Goal: Task Accomplishment & Management: Complete application form

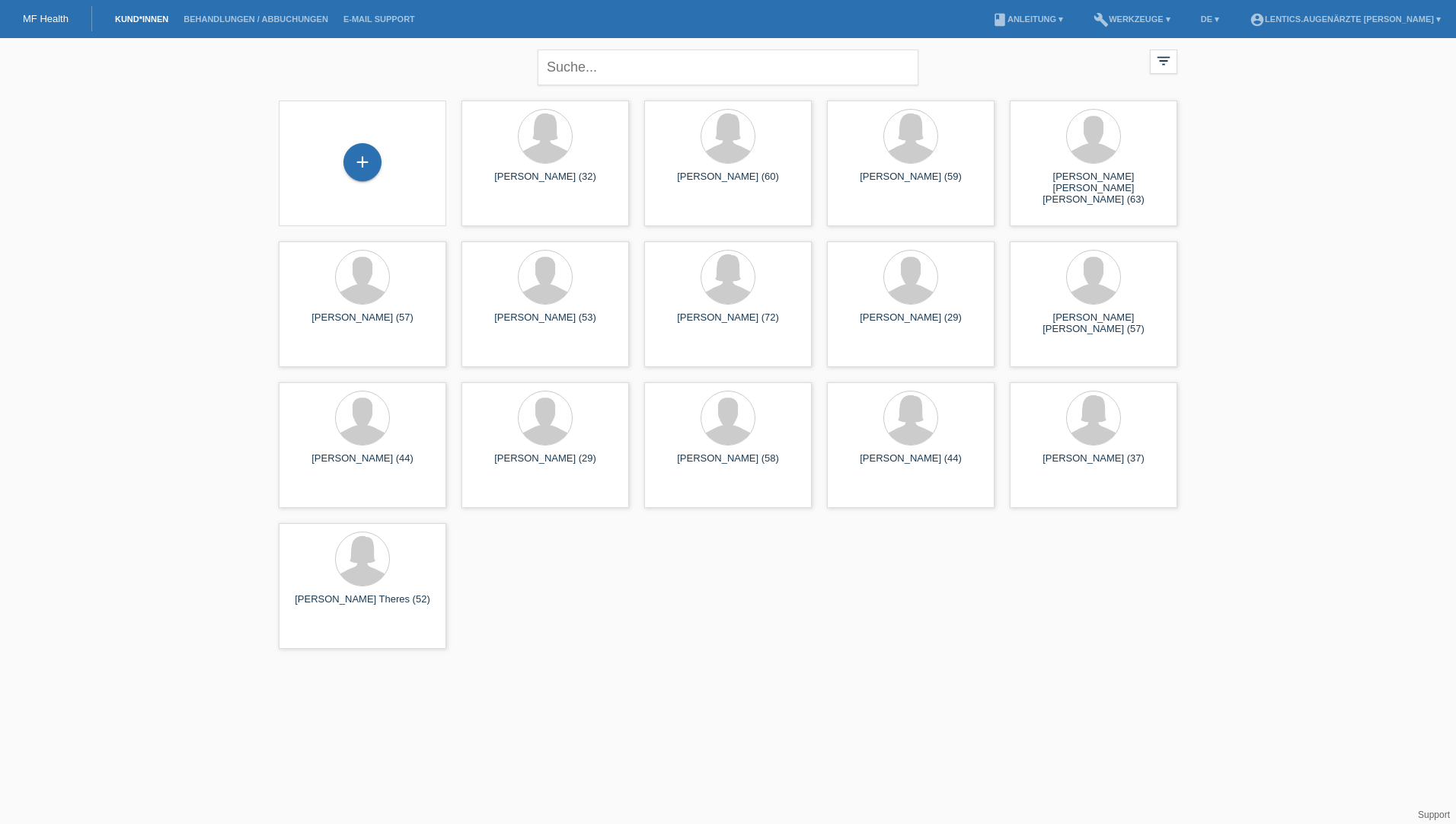
click at [380, 195] on div "+" at bounding box center [363, 164] width 167 height 126
click at [364, 170] on div "+" at bounding box center [362, 162] width 38 height 38
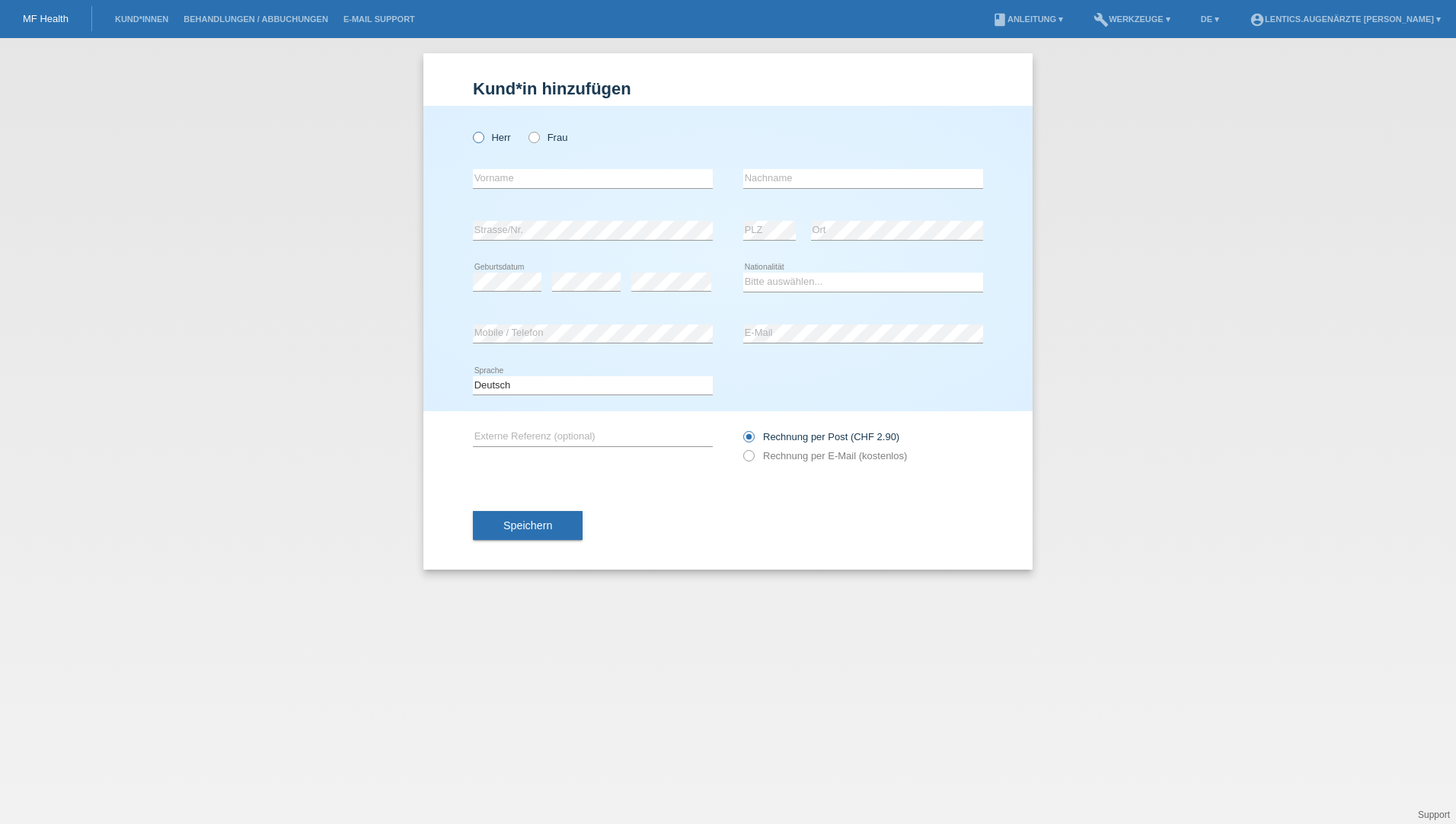
click at [470, 129] on icon at bounding box center [470, 129] width 0 height 0
click at [475, 136] on input "Herr" at bounding box center [477, 136] width 10 height 10
radio input "true"
click at [492, 179] on input "text" at bounding box center [593, 178] width 240 height 19
type input "D"
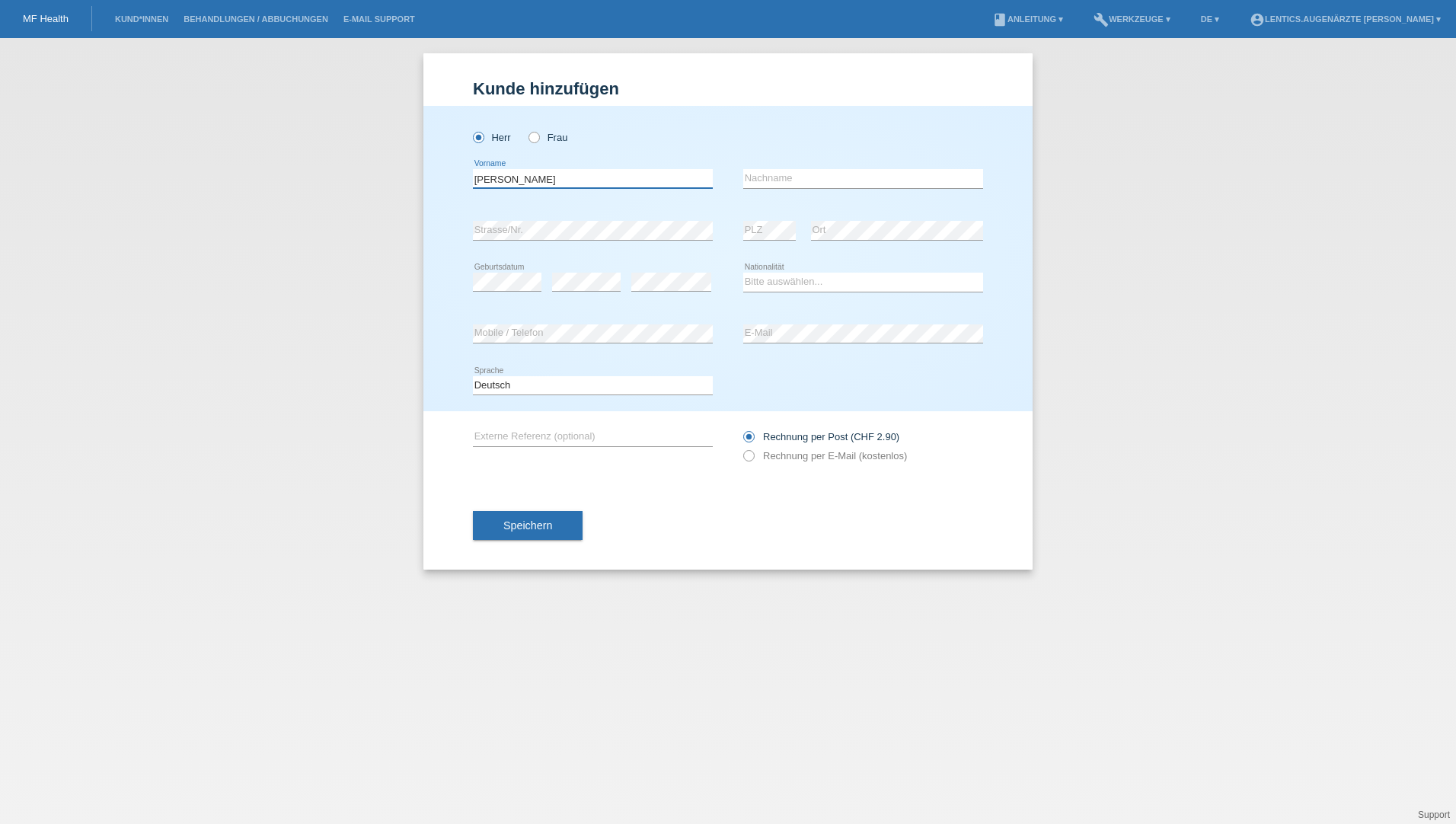
type input "Zlatko"
type input "Donev"
click at [764, 282] on select "Bitte auswählen... Schweiz Deutschland Liechtenstein Österreich ------------ Af…" at bounding box center [863, 282] width 240 height 19
select select "RS"
click at [743, 273] on select "Bitte auswählen... Schweiz Deutschland Liechtenstein Österreich ------------ Af…" at bounding box center [863, 282] width 240 height 19
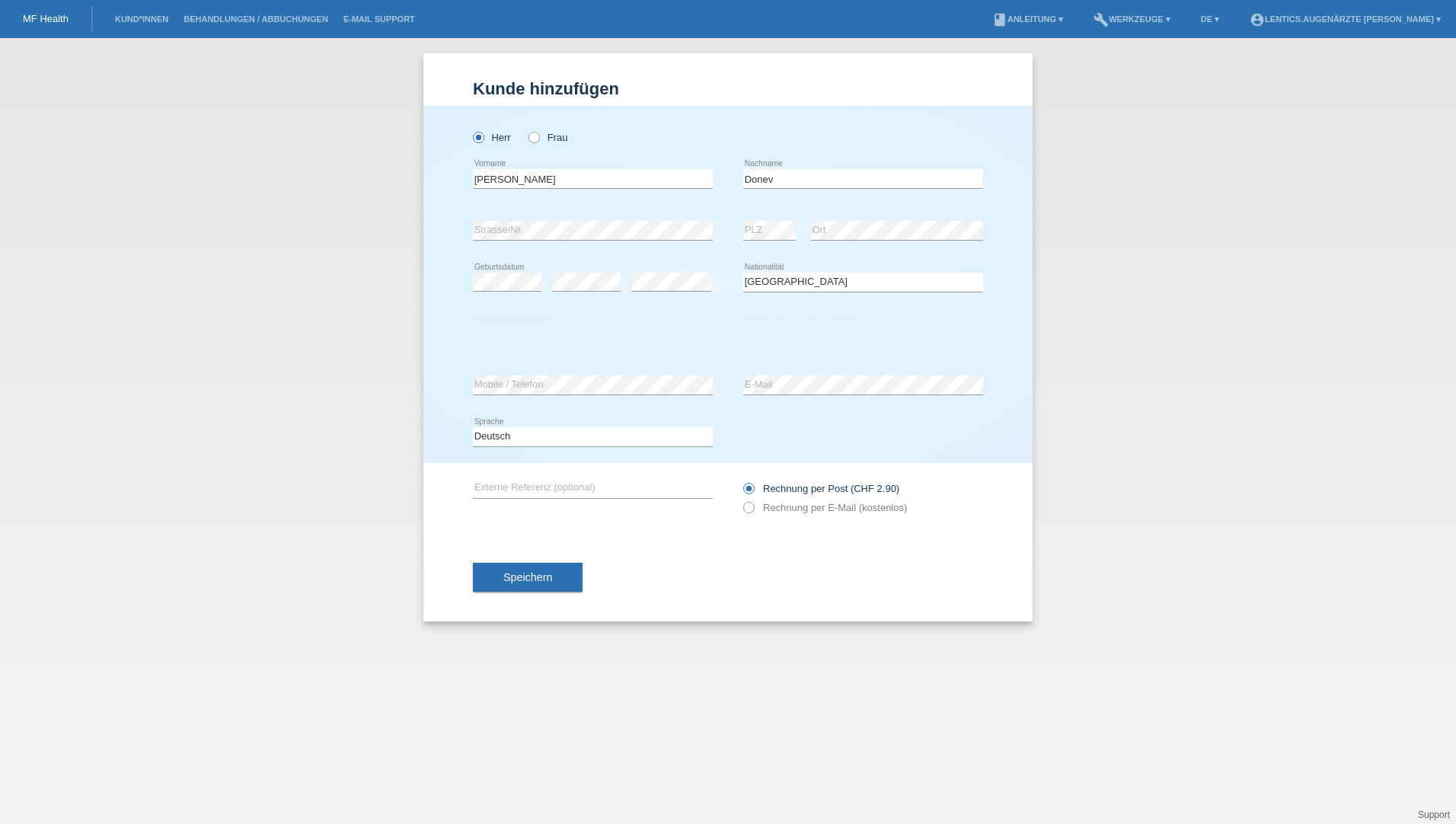
click at [783, 518] on div "Rechnung per Post (CHF 2.90) Rechnung per E-Mail (kostenlos)" at bounding box center [863, 498] width 240 height 70
click at [566, 330] on select "Bitte auswählen... C B B - Flüchtlingsstatus Andere" at bounding box center [593, 334] width 240 height 19
drag, startPoint x: 845, startPoint y: 434, endPoint x: 838, endPoint y: 419, distance: 16.6
click at [845, 434] on div "Deutsch Français Italiano English error Sprache" at bounding box center [728, 437] width 510 height 52
click at [735, 636] on div "Kund*in hinzufügen Kunde hinzufügen Kundin hinzufügen Herr Frau Zlatko error Vo…" at bounding box center [728, 431] width 1456 height 786
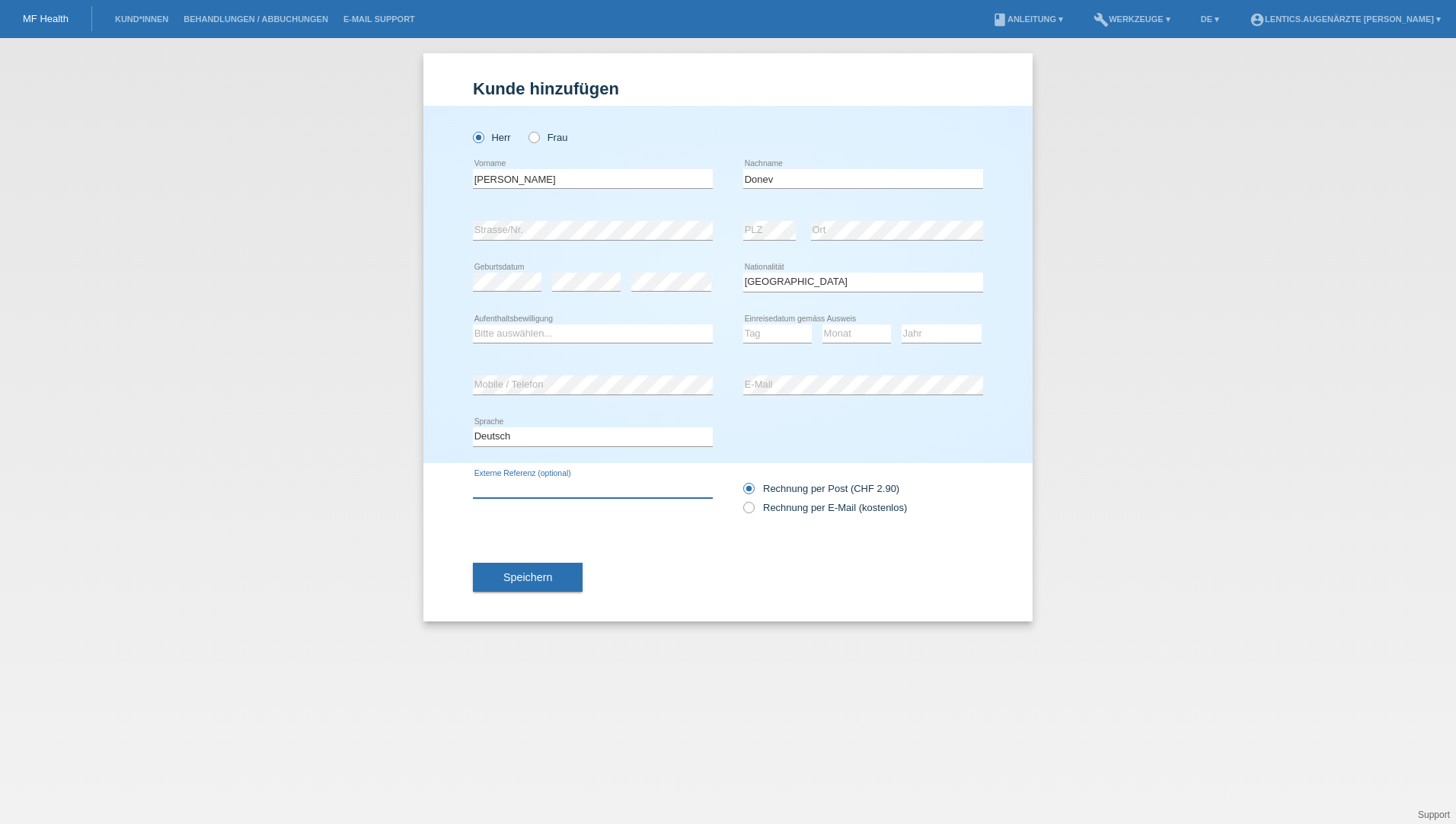
click at [544, 481] on input "text" at bounding box center [593, 488] width 240 height 19
type input "Premiumlinse Raynerone toric bds"
click at [759, 508] on label "Rechnung per E-Mail (kostenlos)" at bounding box center [824, 508] width 163 height 12
click at [753, 508] on input "Rechnung per E-Mail (kostenlos)" at bounding box center [748, 512] width 10 height 19
radio input "true"
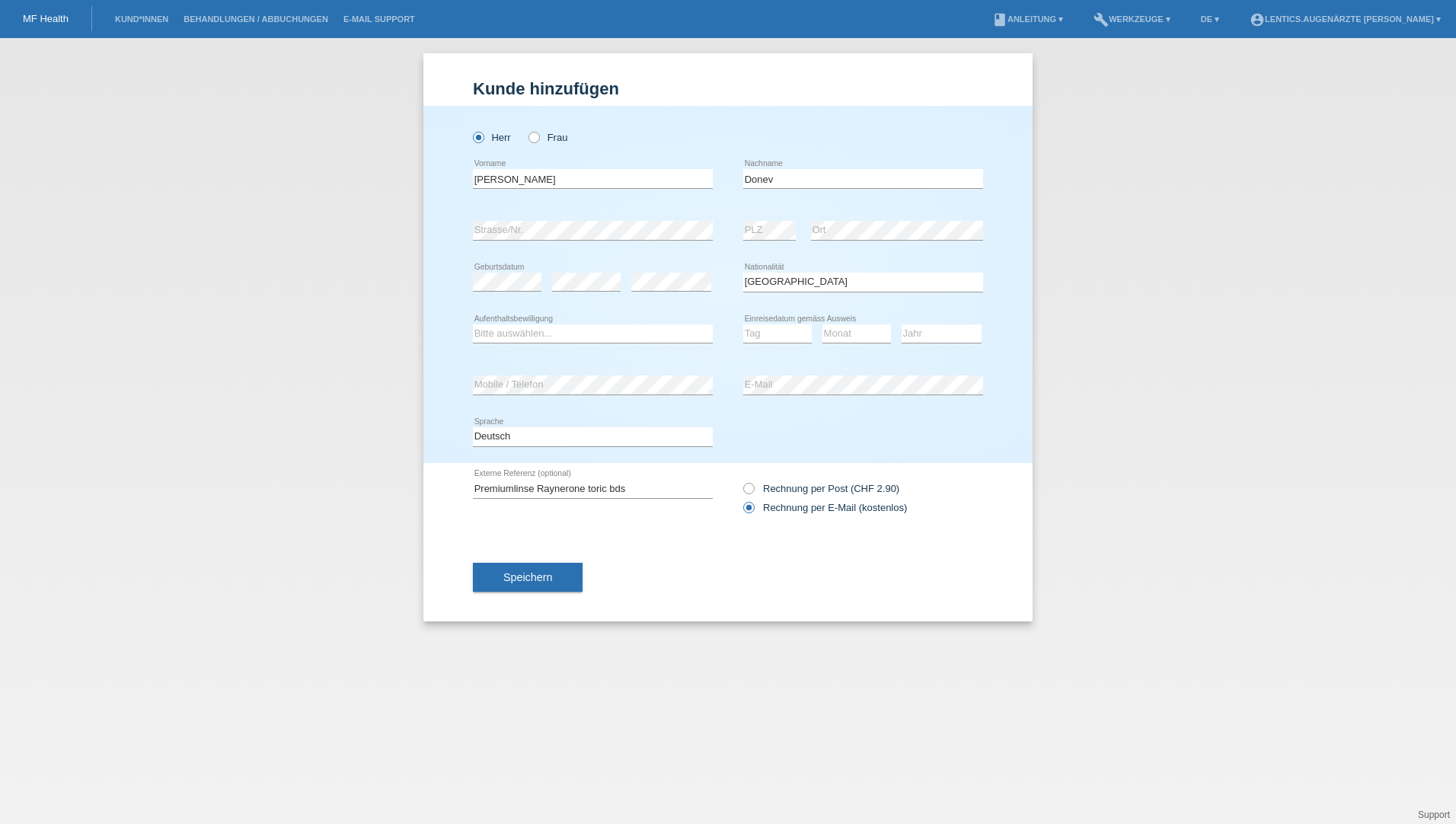
click at [694, 544] on div "Speichern" at bounding box center [728, 577] width 510 height 88
click at [543, 341] on select "Bitte auswählen... C B B - Flüchtlingsstatus Andere" at bounding box center [593, 334] width 240 height 19
click at [764, 433] on div "Deutsch Français Italiano English error Sprache" at bounding box center [728, 437] width 510 height 52
click at [552, 330] on select "Bitte auswählen... C B B - Flüchtlingsstatus Andere" at bounding box center [593, 334] width 240 height 19
click at [764, 413] on div "Deutsch Français Italiano English error Sprache" at bounding box center [728, 437] width 510 height 52
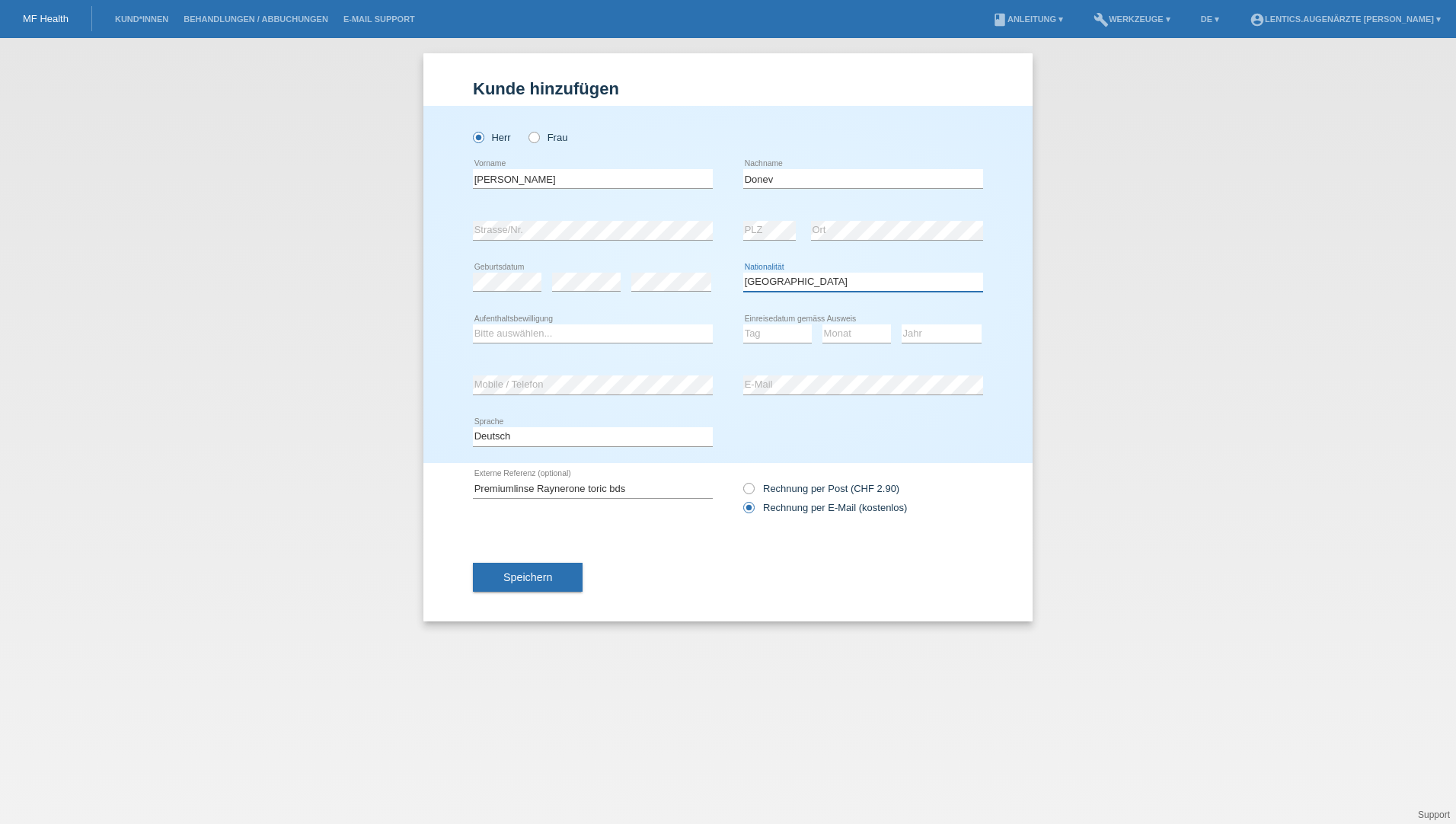
click at [924, 277] on select "Bitte auswählen... Schweiz Deutschland Liechtenstein Österreich ------------ Af…" at bounding box center [863, 282] width 240 height 19
select select "CH"
click at [743, 273] on select "Bitte auswählen... Schweiz Deutschland Liechtenstein Österreich ------------ Af…" at bounding box center [863, 282] width 240 height 19
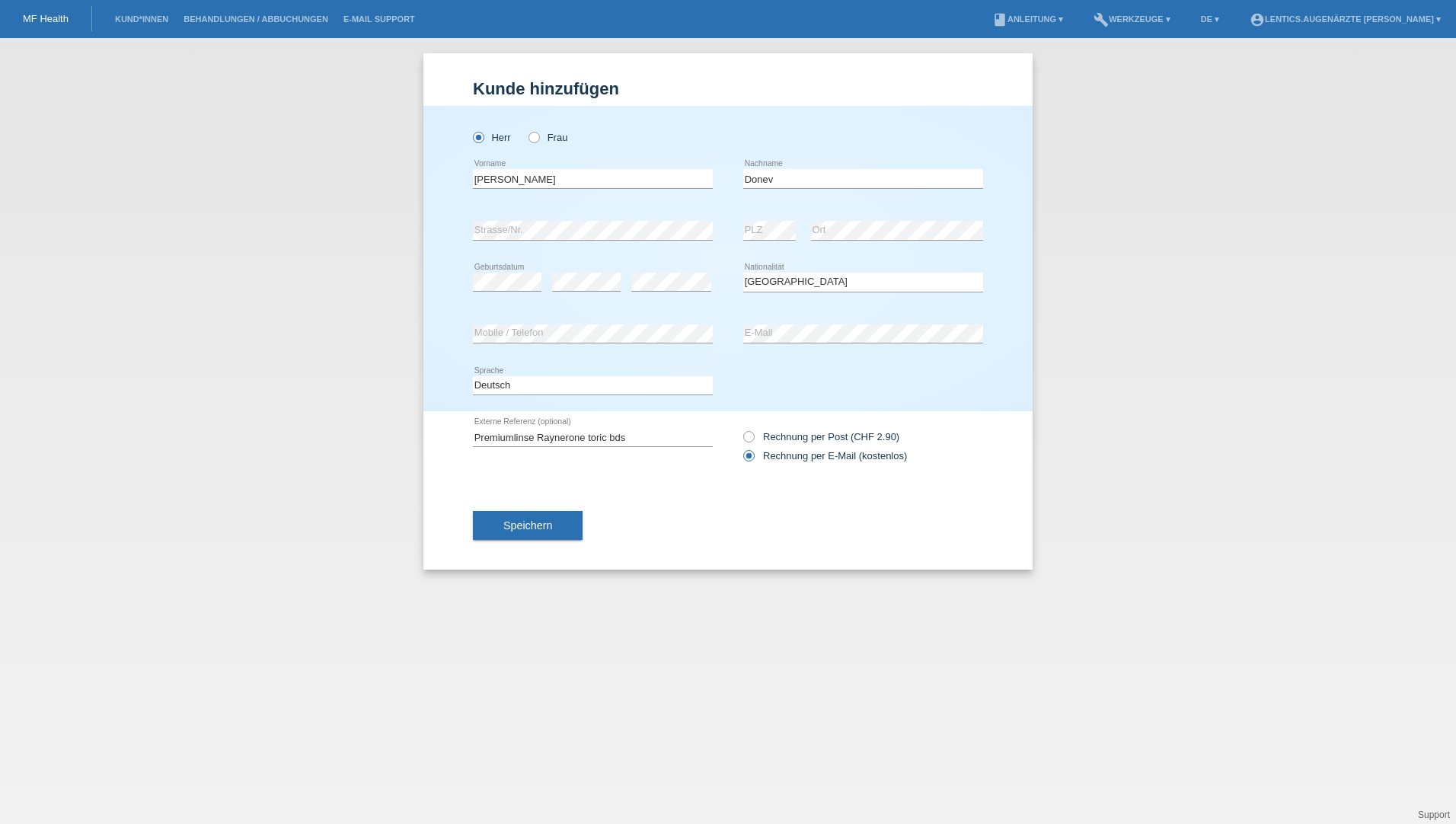
click at [814, 406] on div "Deutsch Français Italiano English error Sprache" at bounding box center [728, 386] width 510 height 52
click at [536, 525] on span "Speichern" at bounding box center [527, 526] width 49 height 12
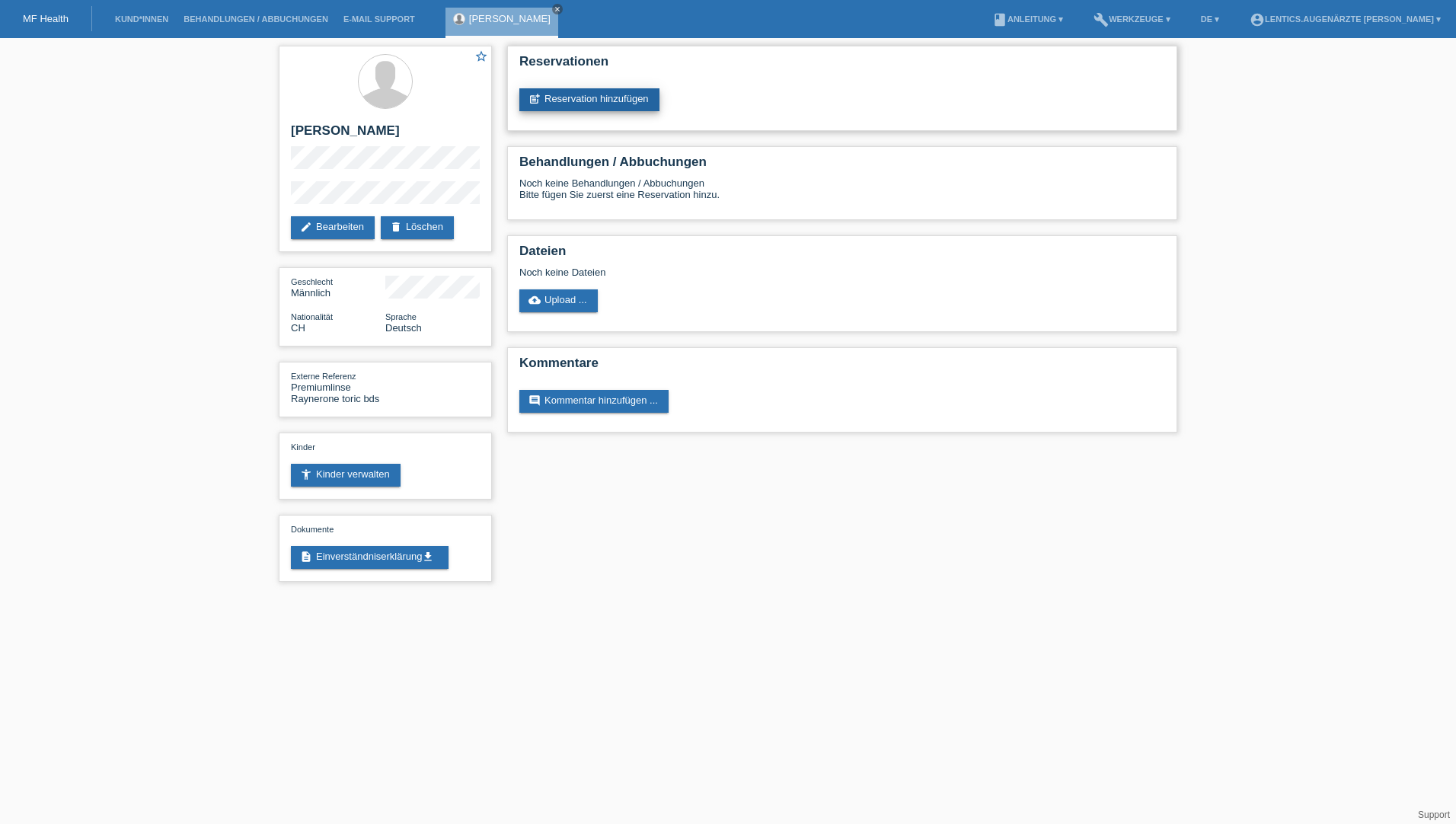
click at [571, 91] on link "post_add Reservation hinzufügen" at bounding box center [589, 99] width 140 height 22
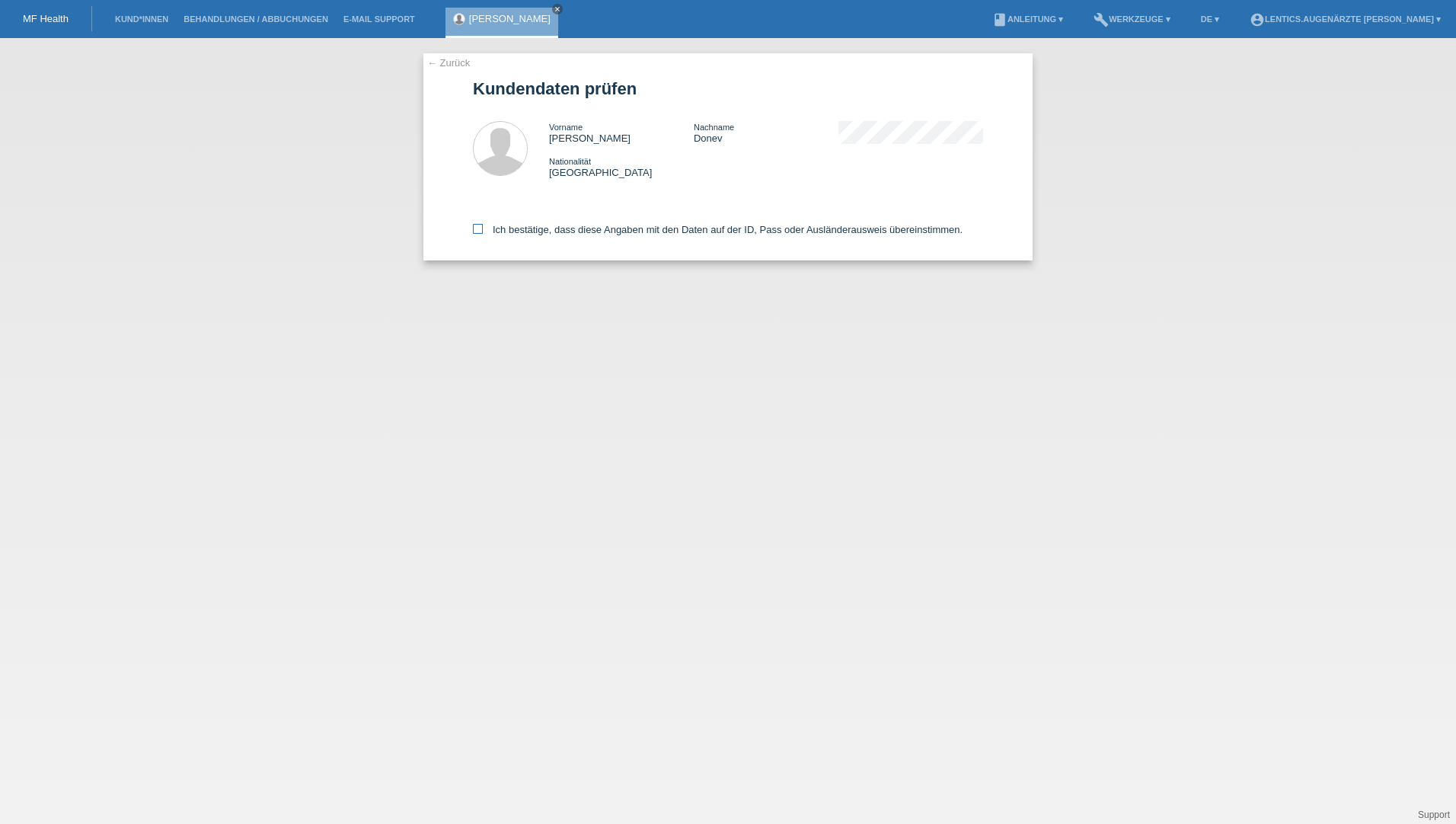
click at [477, 231] on icon at bounding box center [477, 229] width 10 height 10
click at [477, 231] on input "Ich bestätige, dass diese Angaben mit den Daten auf der ID, Pass oder Ausländer…" at bounding box center [477, 229] width 10 height 10
checkbox input "true"
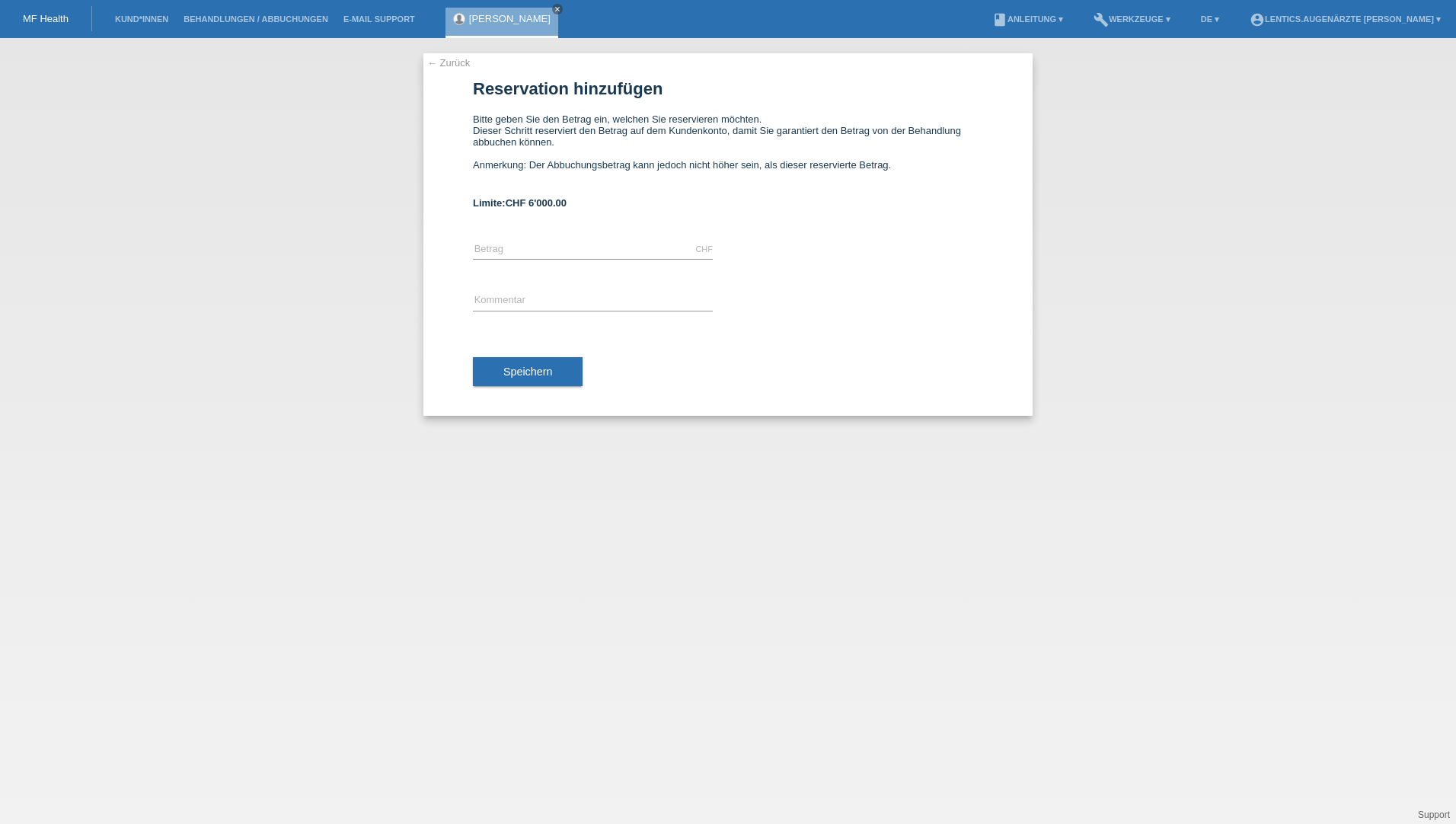
click at [530, 237] on div "CHF error [GEOGRAPHIC_DATA]" at bounding box center [593, 250] width 240 height 52
click at [521, 240] on input "text" at bounding box center [593, 250] width 240 height 19
type input "2200.00"
click at [528, 291] on input "text" at bounding box center [593, 301] width 240 height 19
click at [597, 298] on input "Premiumlinse Rayone torics bds" at bounding box center [593, 301] width 240 height 19
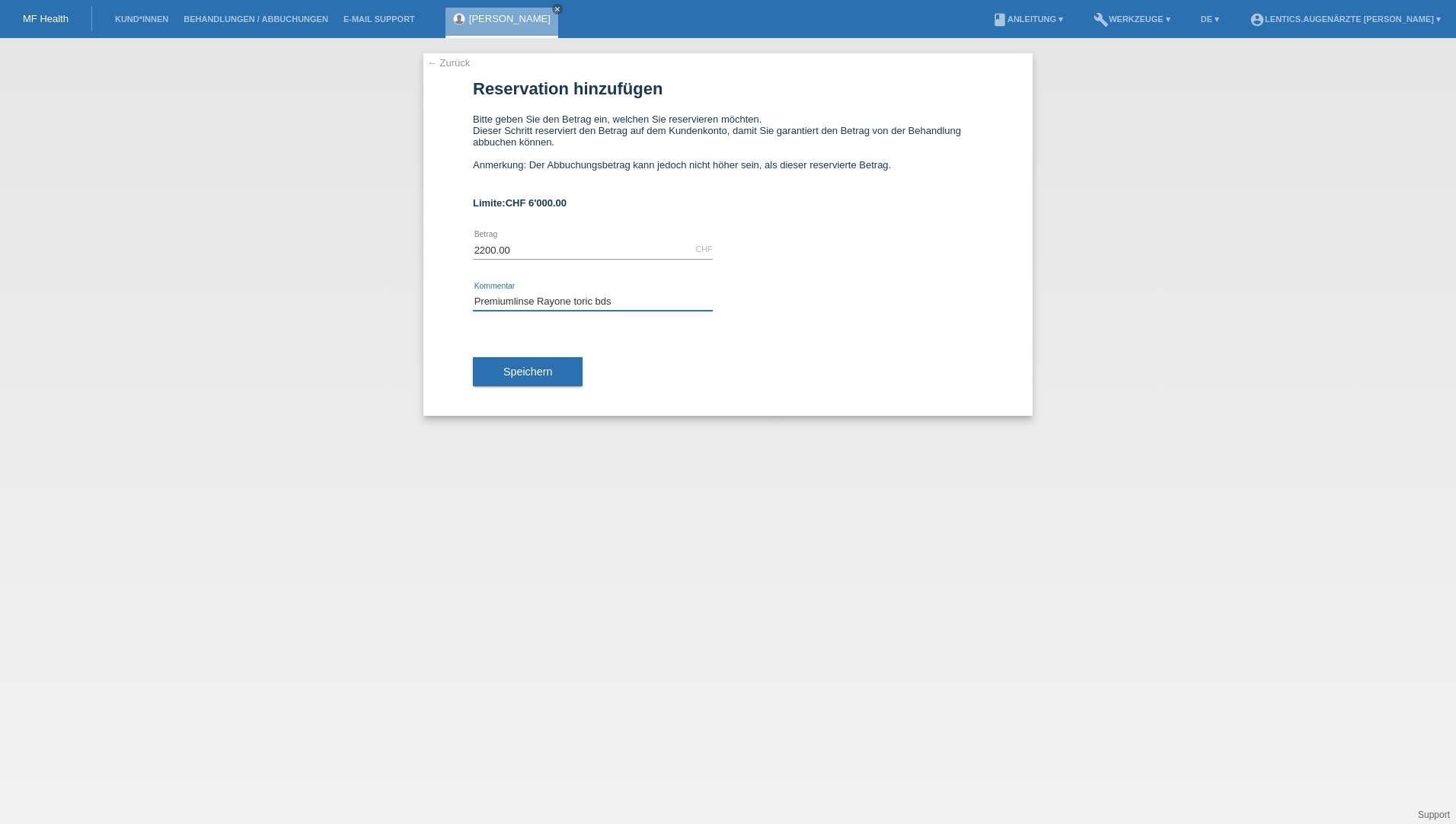
click at [627, 302] on input "Premiumlinse Rayone toric bds" at bounding box center [593, 301] width 240 height 19
type input "Premiumlinse Rayone toric bds"
click at [540, 371] on span "Speichern" at bounding box center [527, 372] width 49 height 12
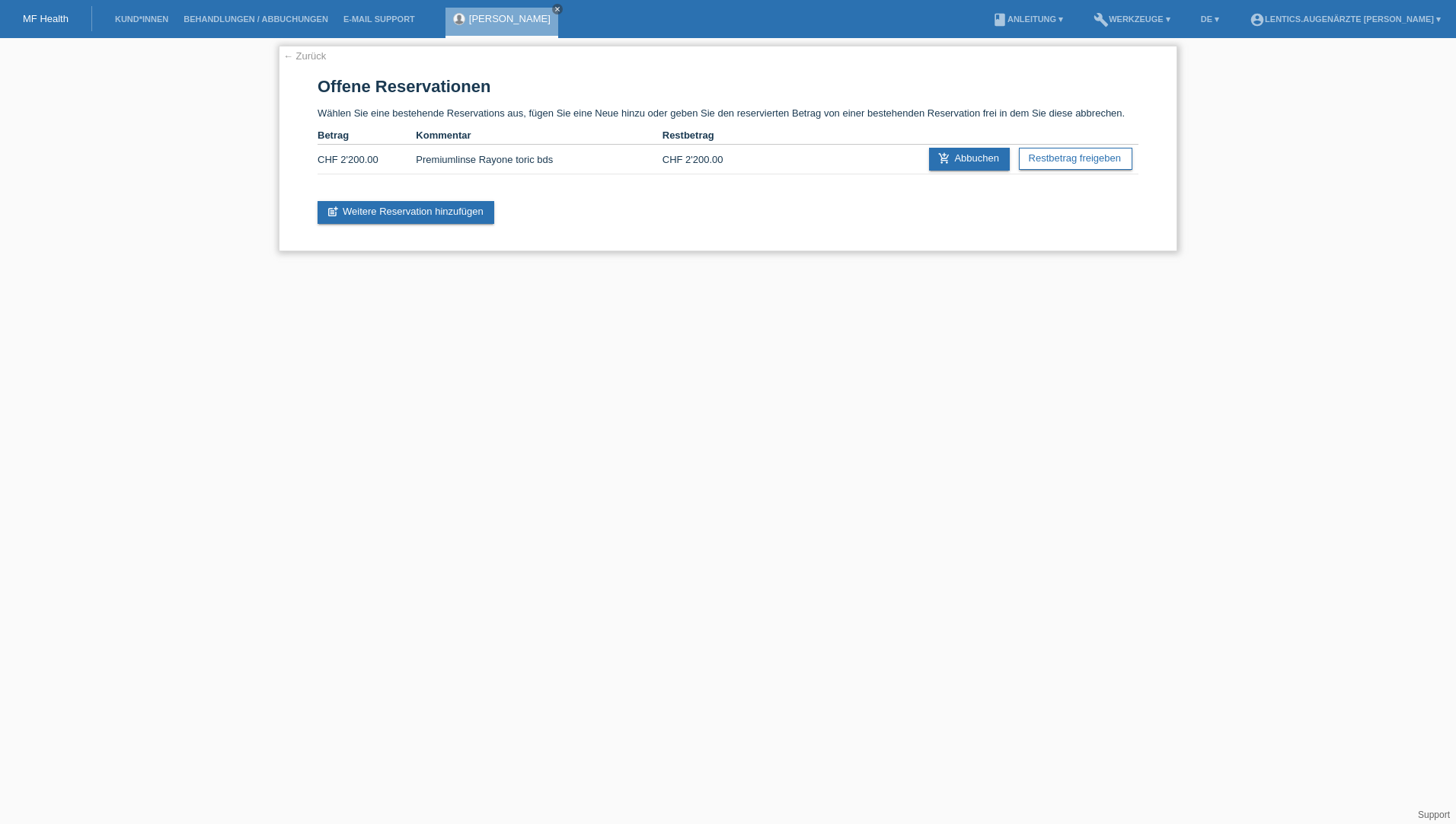
click at [635, 154] on td "Premiumlinse Rayone toric bds" at bounding box center [538, 160] width 246 height 29
click at [978, 157] on link "add_shopping_cart Abbuchen" at bounding box center [969, 159] width 81 height 22
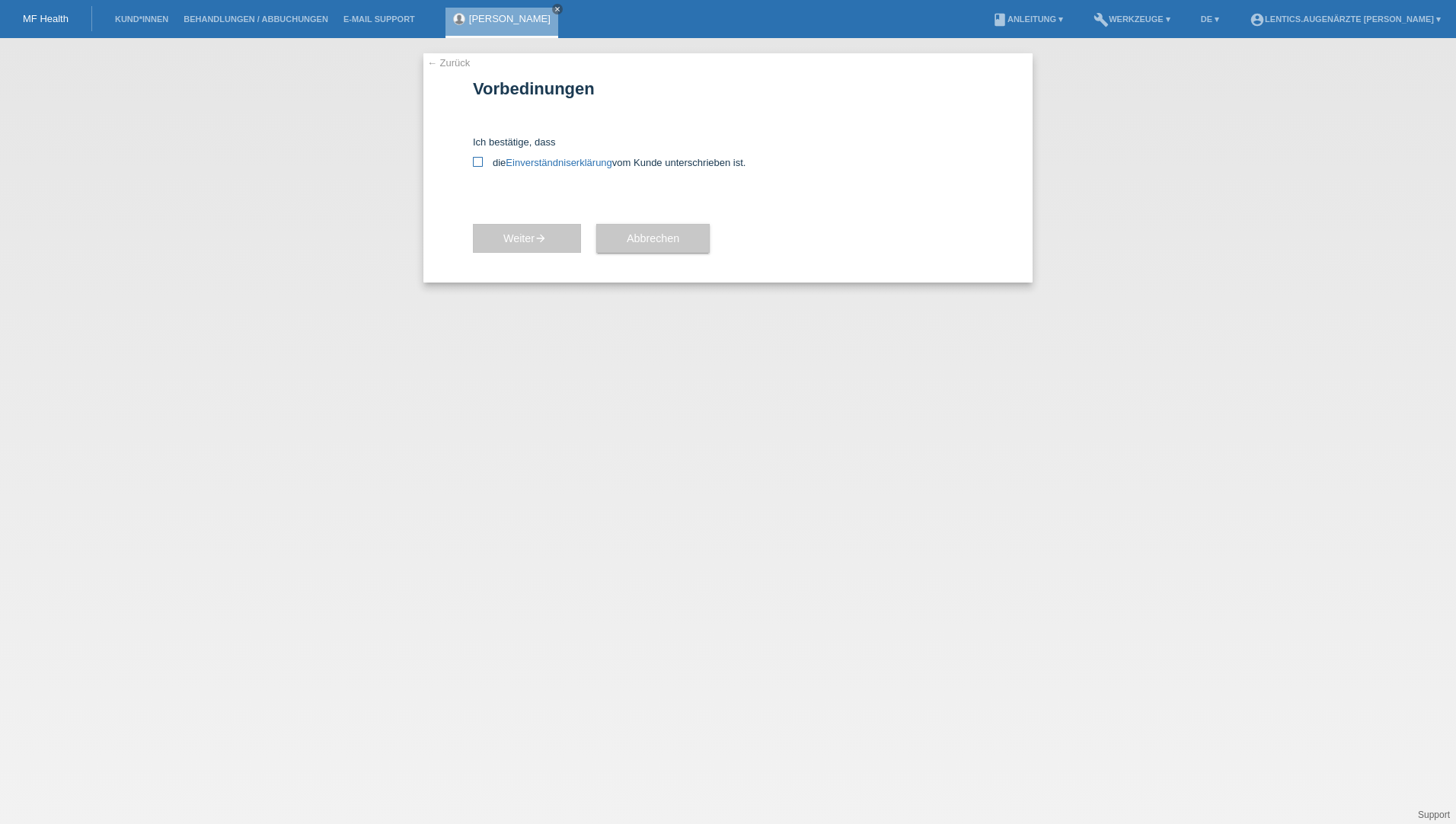
click at [478, 162] on icon at bounding box center [477, 161] width 10 height 10
click at [478, 162] on input "die Einverständniserklärung vom Kunde unterschrieben ist." at bounding box center [477, 161] width 10 height 10
checkbox input "true"
click at [526, 234] on span "Weiter arrow_forward" at bounding box center [526, 239] width 47 height 12
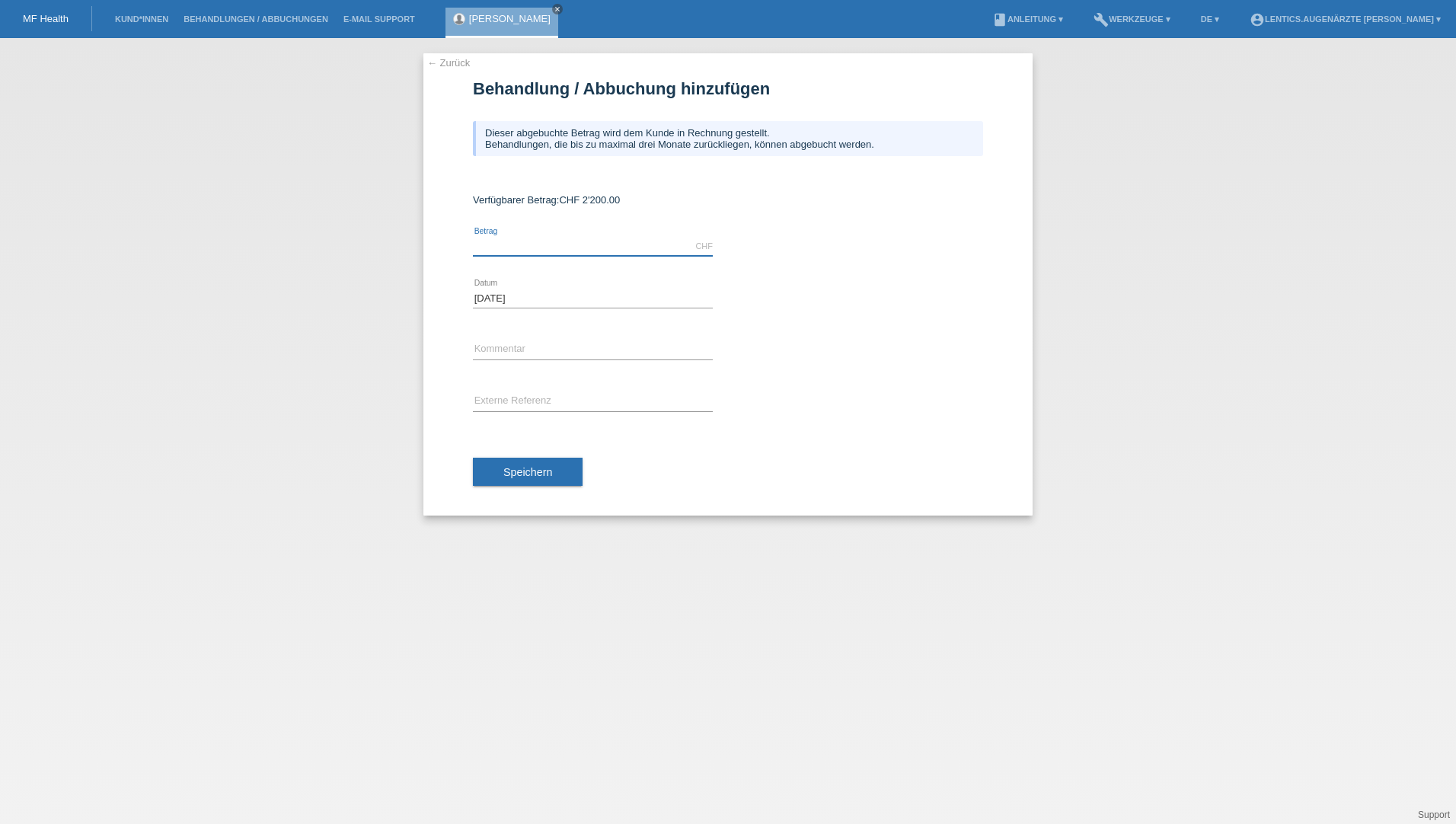
click at [494, 247] on input "text" at bounding box center [593, 247] width 240 height 19
type input "2200.00"
click at [498, 347] on input "text" at bounding box center [593, 350] width 240 height 19
type input "Premiumlinse Rayone toric bds"
click at [541, 394] on input "text" at bounding box center [593, 402] width 240 height 19
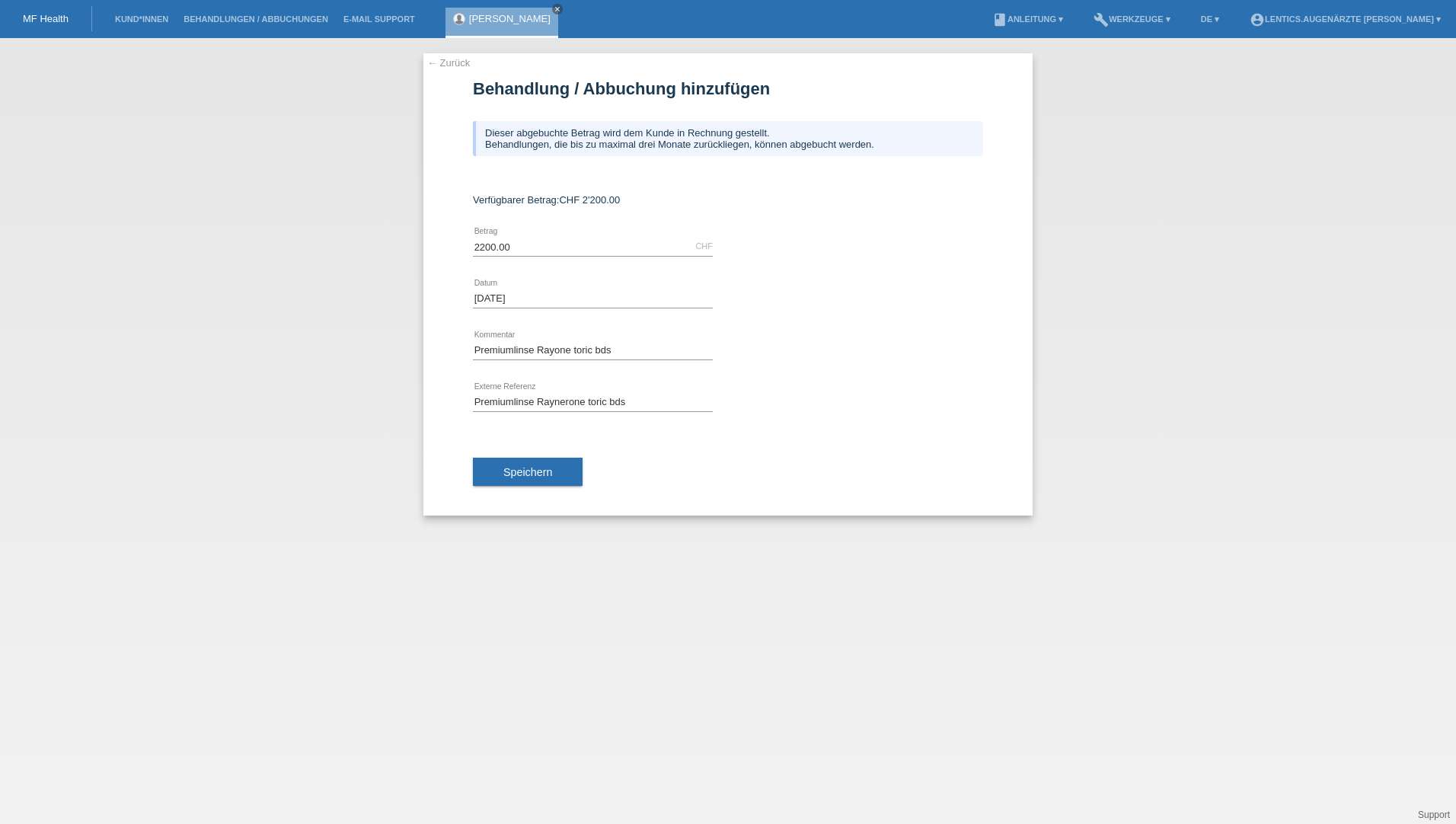
click at [786, 472] on div "Speichern" at bounding box center [728, 472] width 510 height 88
click at [565, 402] on input "Premiumlinse Raynerone toric bds" at bounding box center [593, 402] width 240 height 19
click at [571, 403] on input "Premiumlinse Raynerone toric bds" at bounding box center [593, 402] width 240 height 19
type input "Premiumlinse Rayone toric bds"
click at [752, 397] on div "Premiumlinse Rayone toric bds error Externe Referenz" at bounding box center [728, 402] width 510 height 52
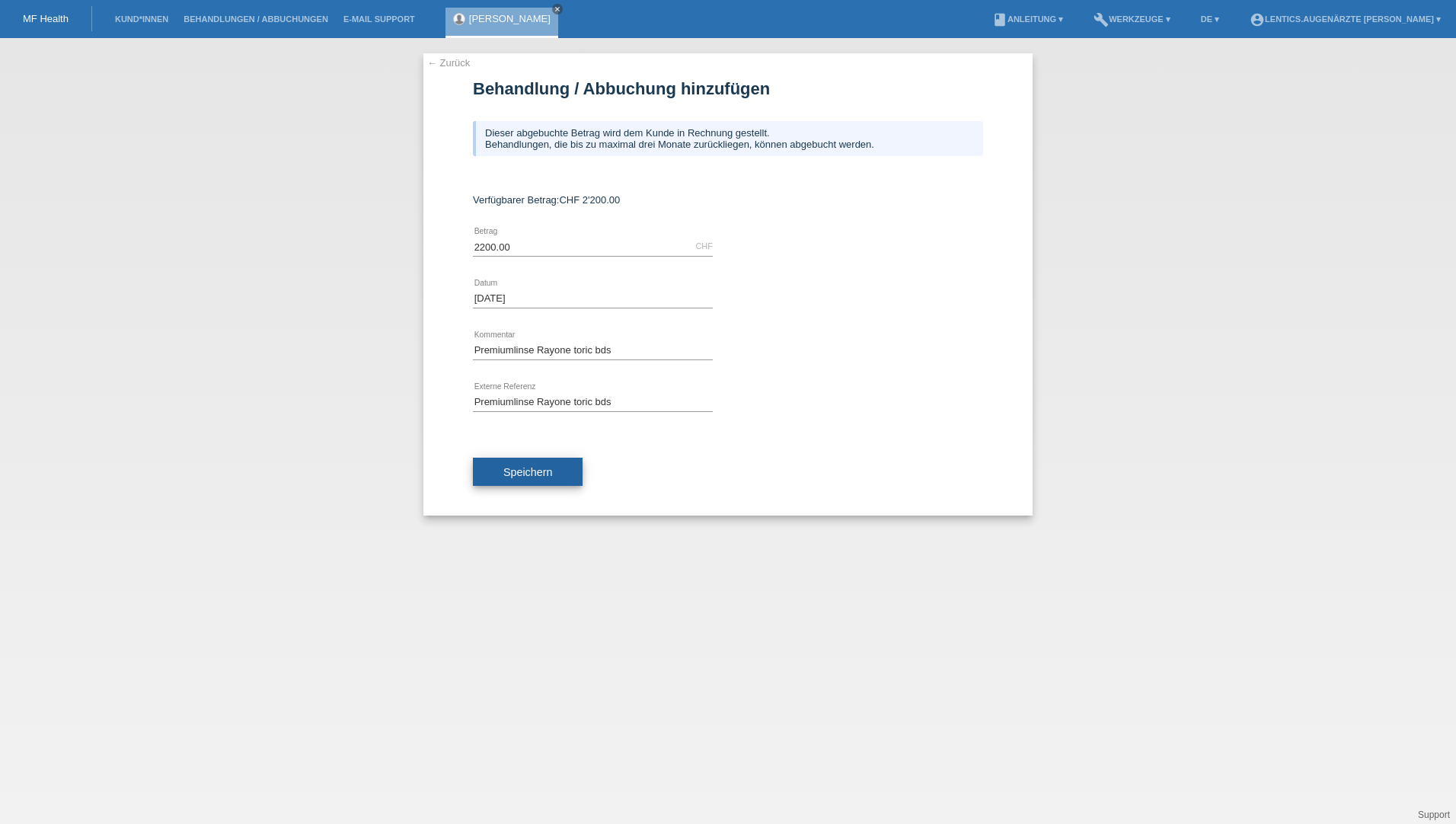
click at [515, 478] on span "Speichern" at bounding box center [527, 472] width 49 height 12
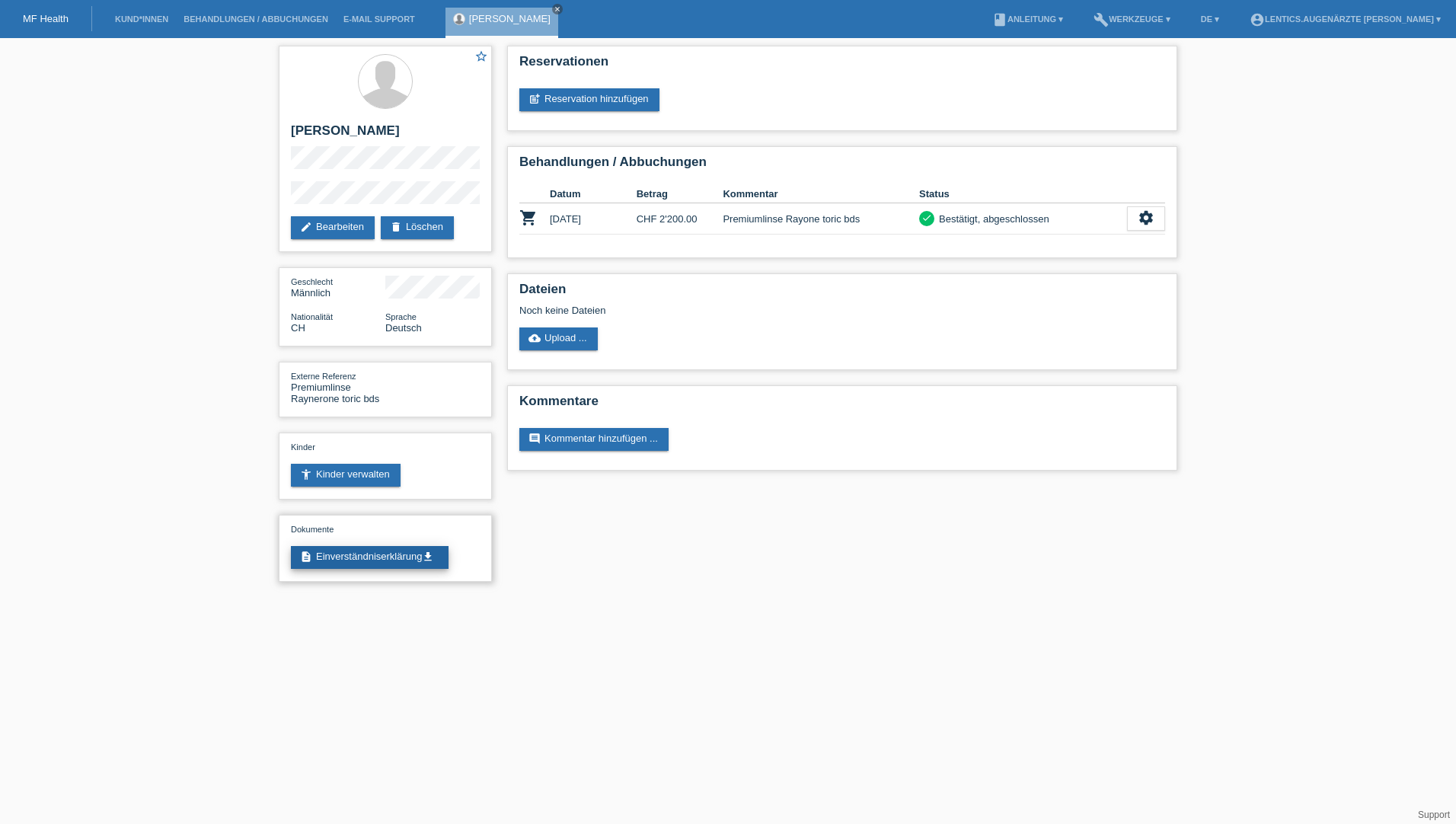
click at [390, 557] on link "description Einverständniserklärung get_app" at bounding box center [369, 557] width 157 height 22
click at [558, 329] on link "cloud_upload Upload ..." at bounding box center [558, 338] width 78 height 22
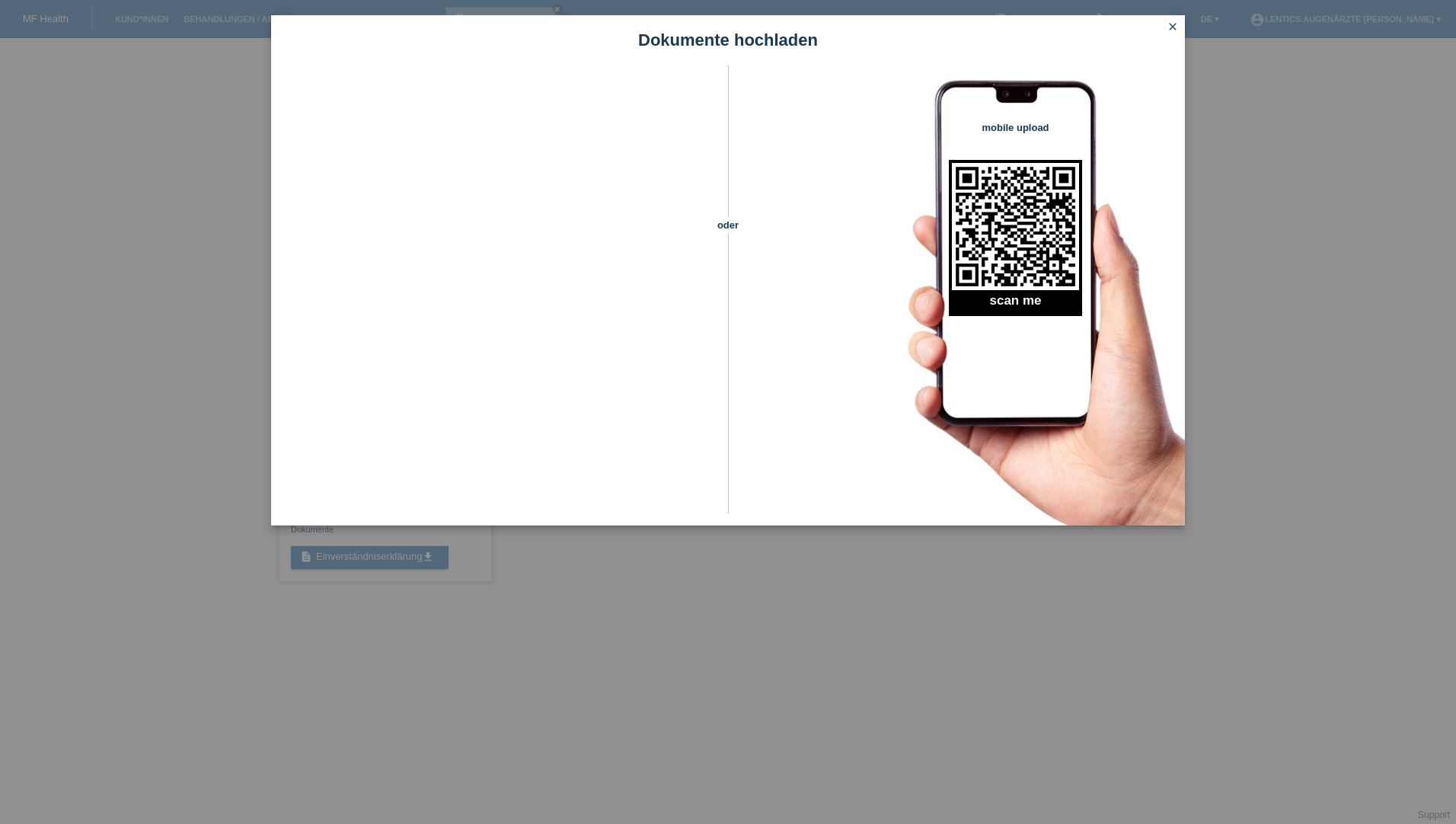
click at [1175, 25] on icon "close" at bounding box center [1172, 27] width 12 height 12
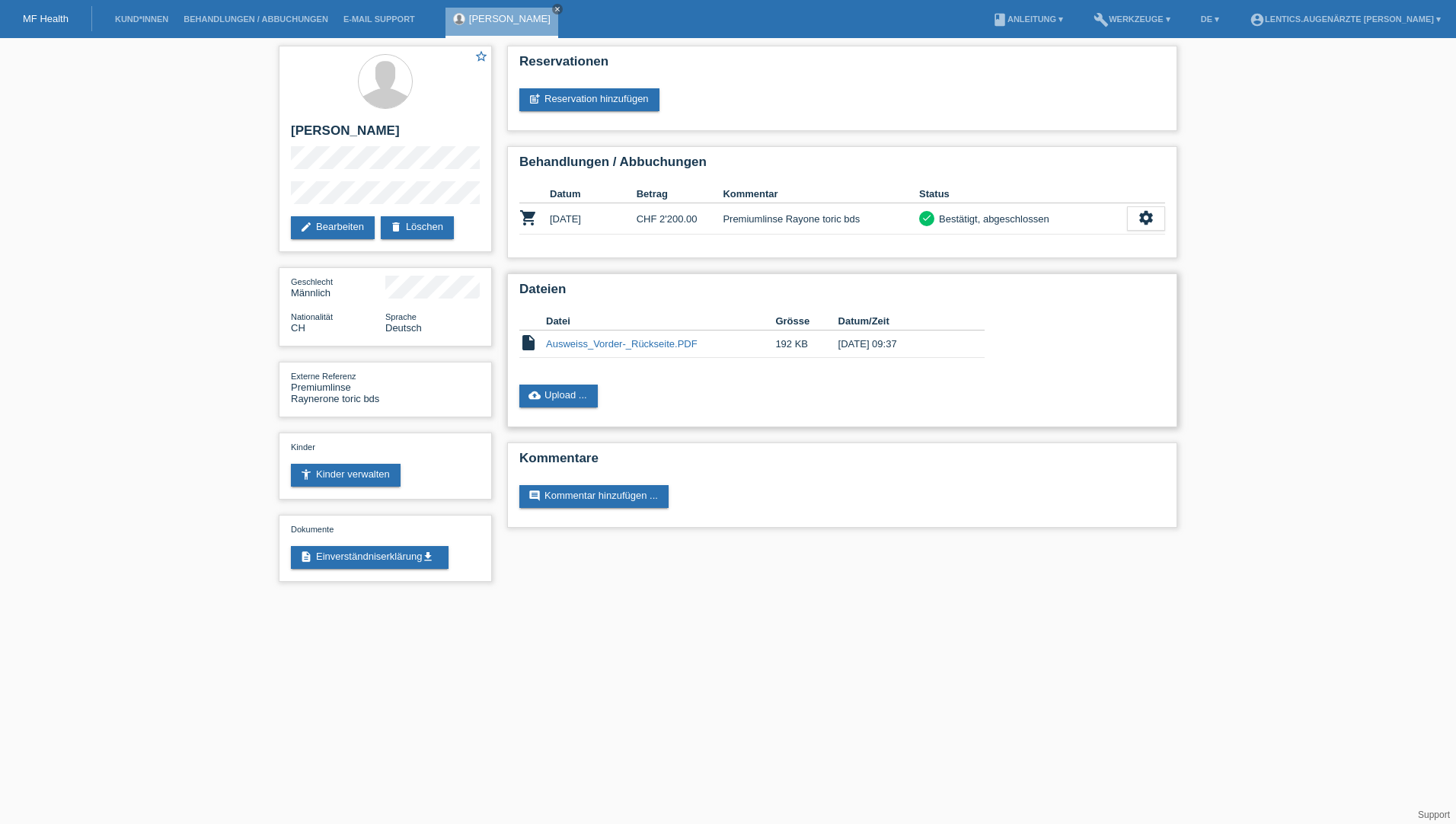
click at [600, 339] on link "Ausweiss_Vorder-_Rückseite.PDF" at bounding box center [621, 343] width 152 height 12
click at [552, 5] on link "close" at bounding box center [557, 9] width 11 height 11
click at [132, 22] on link "Kund*innen" at bounding box center [142, 19] width 68 height 9
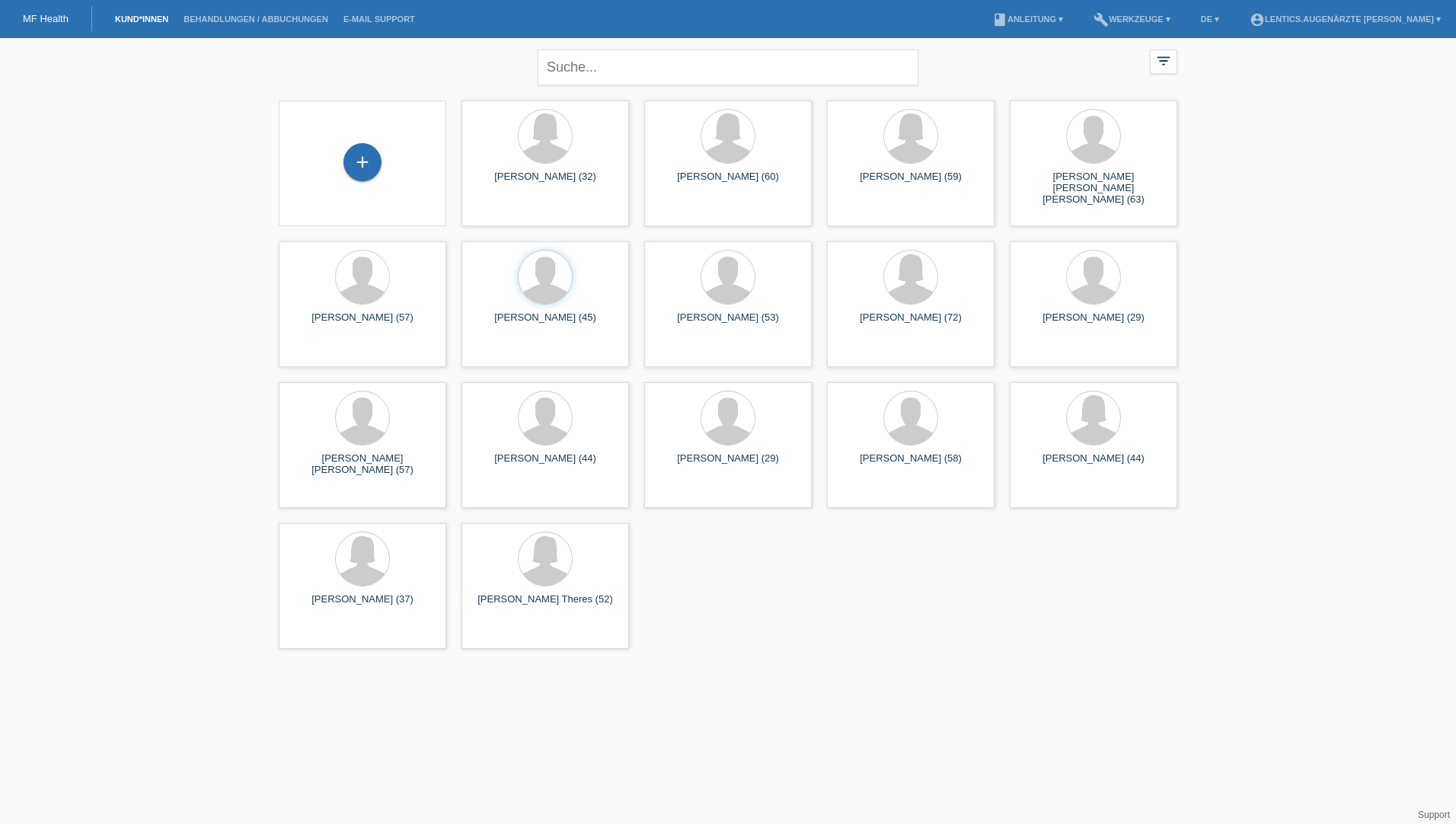
click at [711, 657] on html "MF Health Kund*innen Behandlungen / Abbuchungen E-Mail Support menu account_cir…" at bounding box center [728, 328] width 1456 height 657
click at [762, 602] on div "+ [PERSON_NAME] (32) launch Anzeigen launch" at bounding box center [728, 374] width 914 height 564
